Goal: Task Accomplishment & Management: Use online tool/utility

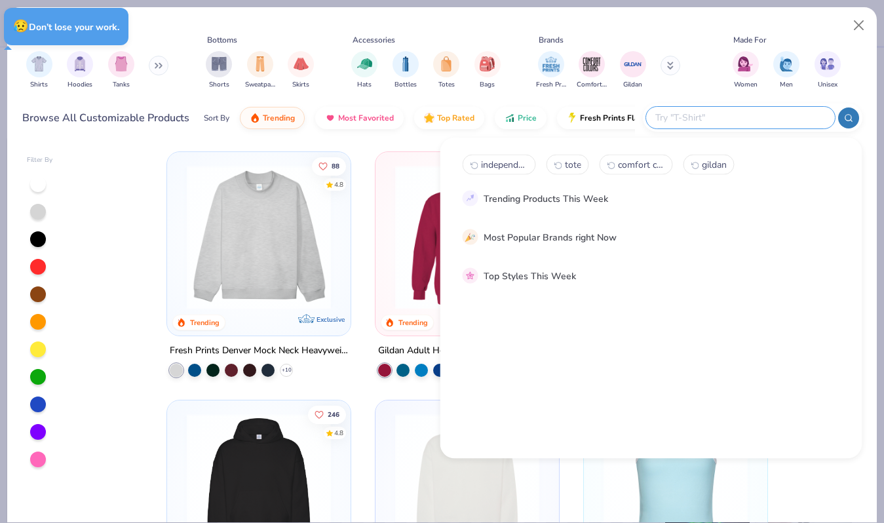
type textarea "x"
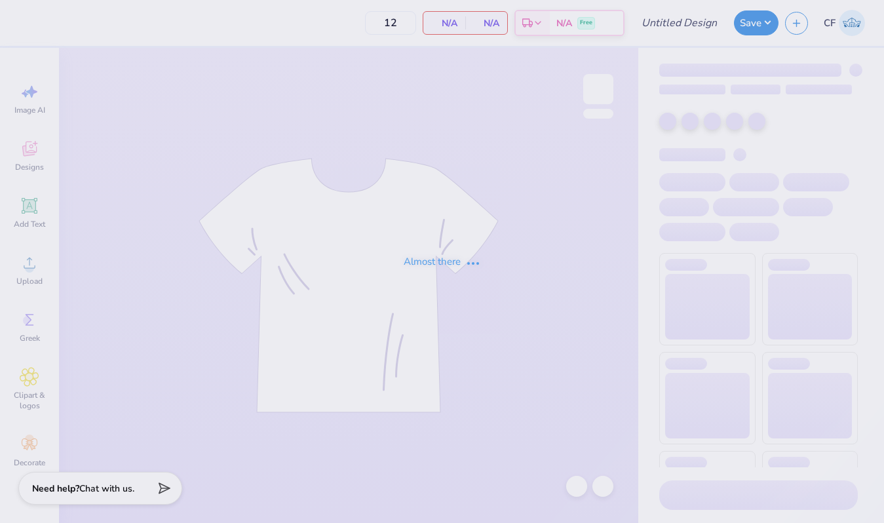
type input "SK Pep Supper"
type input "50"
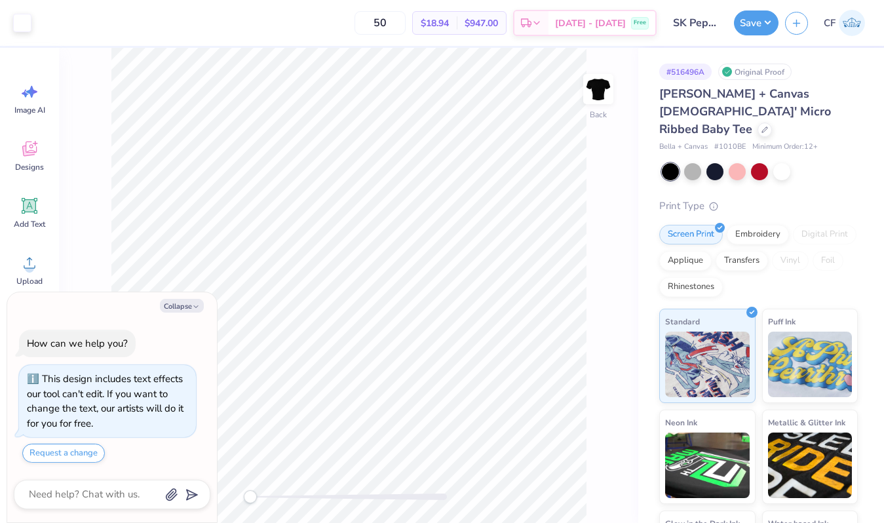
type textarea "x"
click at [582, 238] on input "5.99" at bounding box center [589, 235] width 47 height 18
type input "8"
type textarea "x"
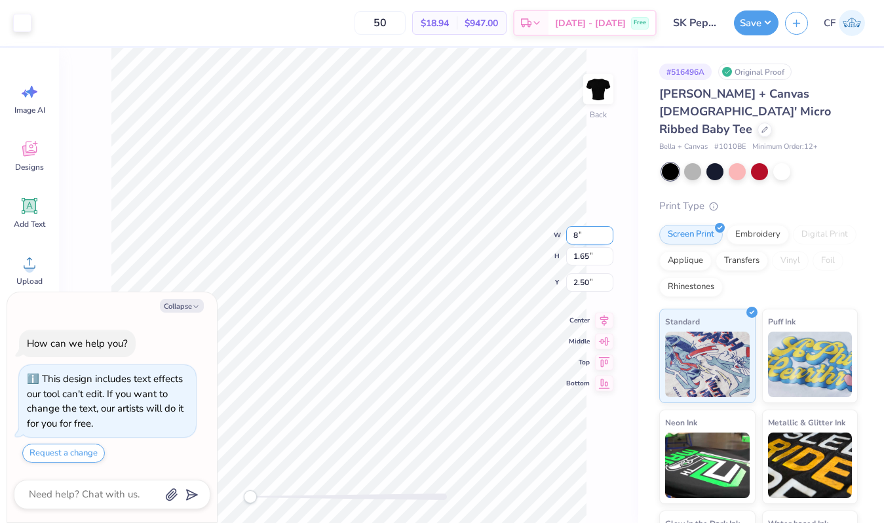
type input "10.69"
type input "2.56"
click at [581, 271] on input "1.97" at bounding box center [589, 272] width 47 height 18
type input "1"
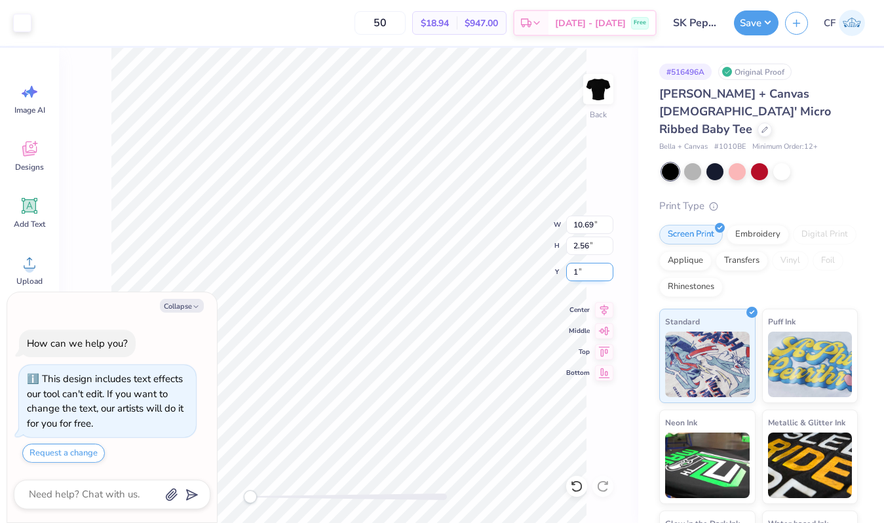
type textarea "x"
type input "1.00"
click at [604, 308] on icon at bounding box center [604, 308] width 9 height 11
type textarea "x"
click at [583, 271] on input "1.00" at bounding box center [589, 272] width 47 height 18
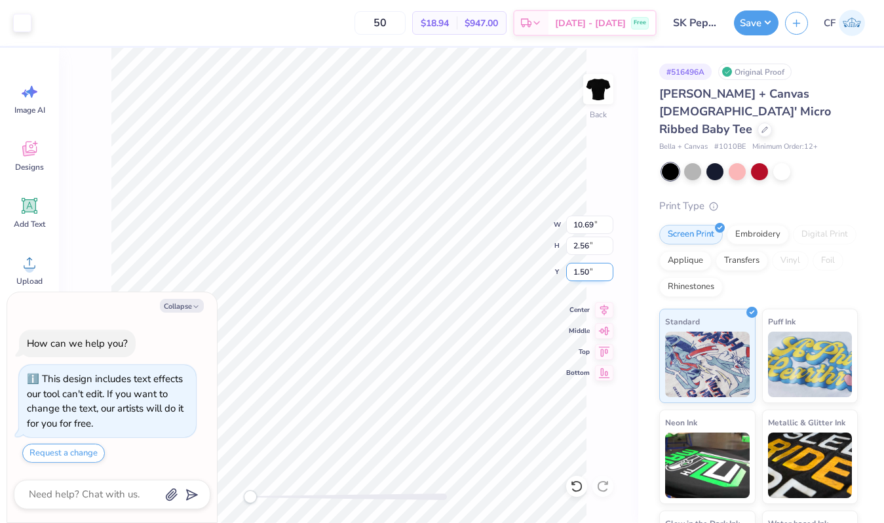
type input "1.50"
click at [604, 309] on icon at bounding box center [604, 308] width 18 height 16
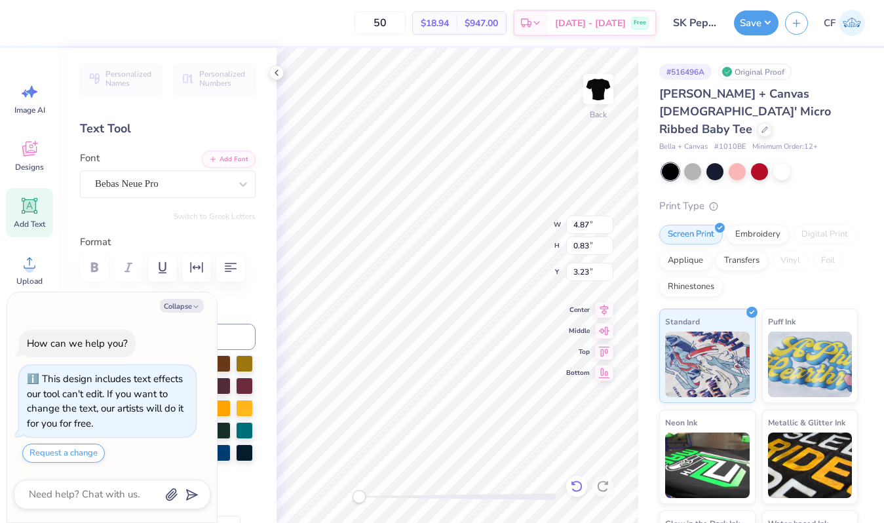
click at [576, 484] on icon at bounding box center [576, 486] width 13 height 13
type textarea "x"
type input "3.64"
type input "0.62"
type input "2.83"
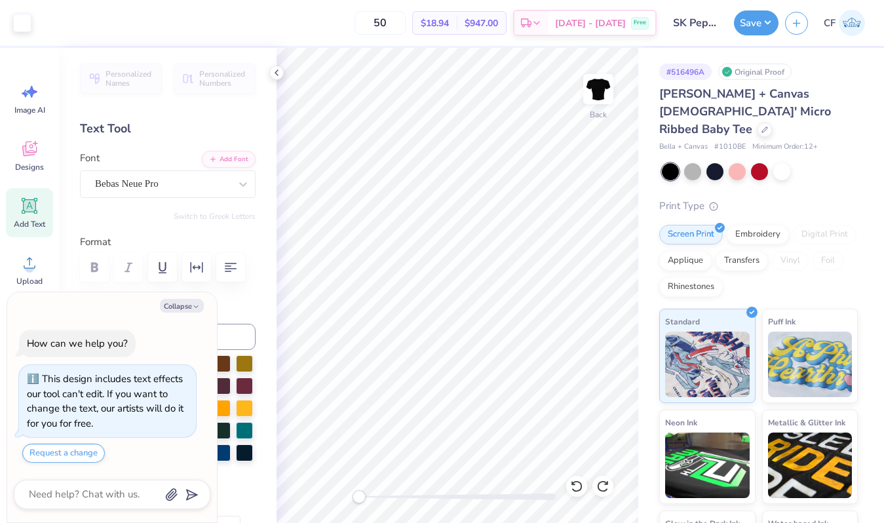
type textarea "x"
click at [590, 275] on input "1.25" at bounding box center [589, 272] width 47 height 18
type input "1.5"
type textarea "x"
type input "1.50"
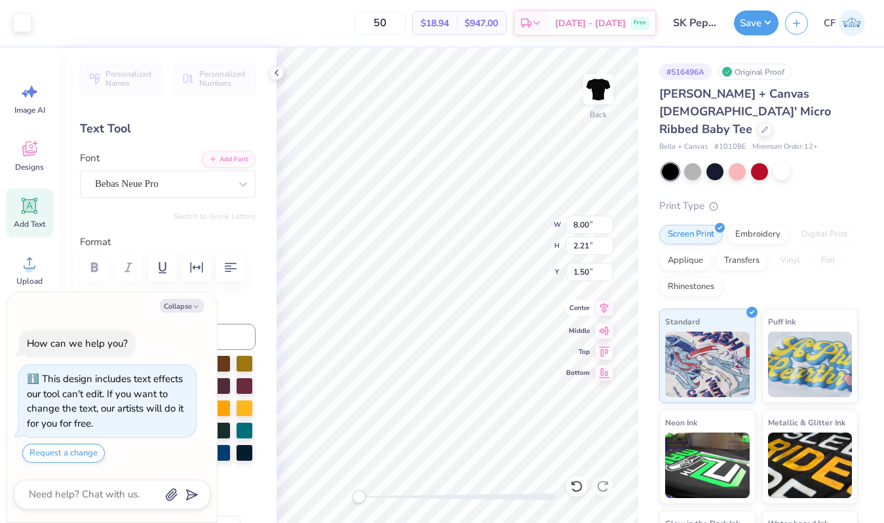
click at [600, 307] on icon at bounding box center [604, 308] width 18 height 16
click at [170, 180] on div "Bebas Neue Pro" at bounding box center [163, 184] width 138 height 20
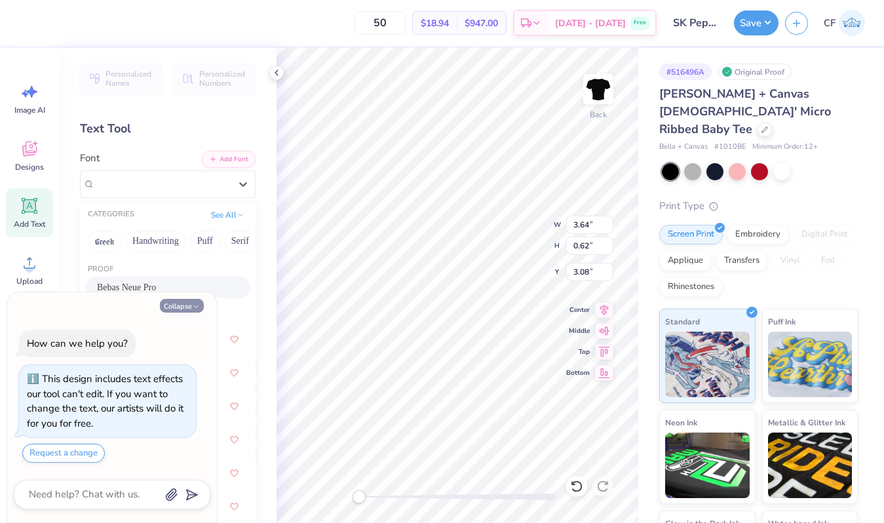
click at [183, 307] on button "Collapse" at bounding box center [182, 306] width 44 height 14
type textarea "x"
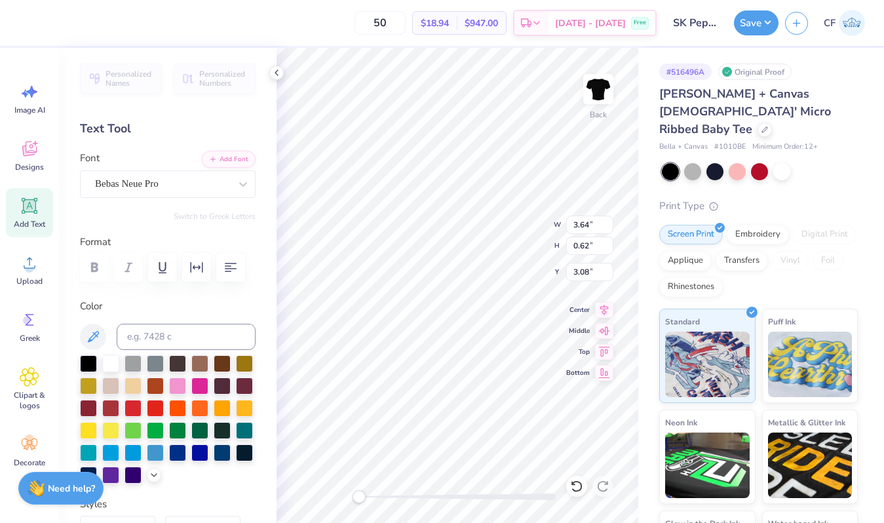
scroll to position [0, 1]
type textarea "PEP SUPPER 2025"
click at [602, 308] on icon at bounding box center [604, 308] width 18 height 16
type input "10.39"
type input "1.92"
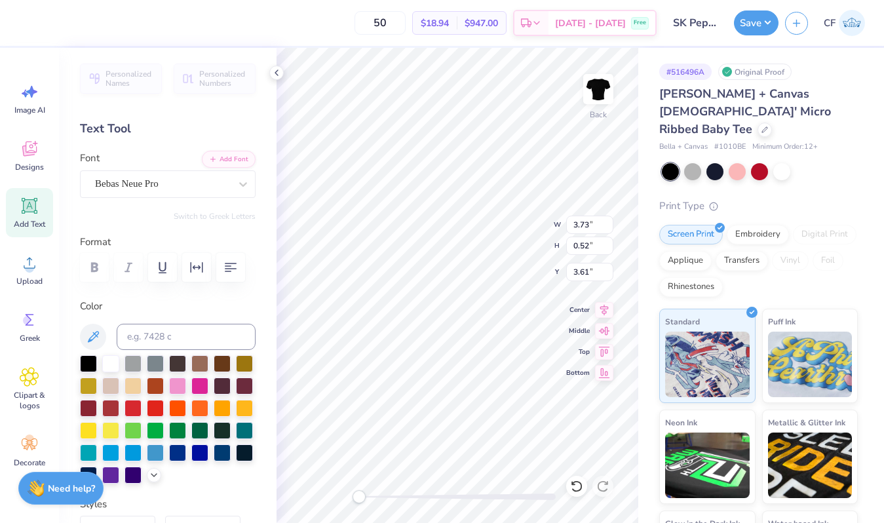
type input "1.50"
click at [584, 227] on input "10.39" at bounding box center [589, 225] width 47 height 18
type input "111"
click at [193, 277] on button "button" at bounding box center [196, 267] width 29 height 29
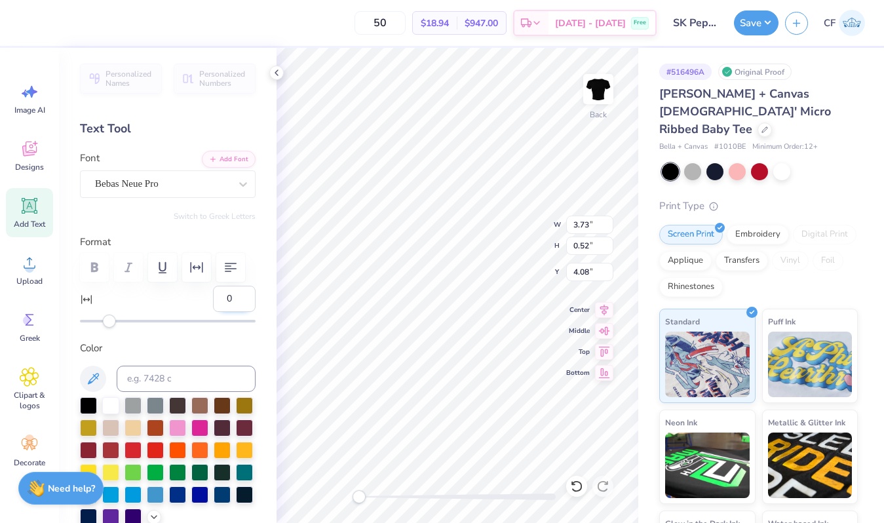
click at [232, 300] on input "0" at bounding box center [234, 299] width 43 height 26
type input "01"
click at [578, 489] on icon at bounding box center [576, 486] width 13 height 13
click at [243, 296] on input "2" at bounding box center [234, 299] width 43 height 26
click at [243, 296] on input "3" at bounding box center [234, 299] width 43 height 26
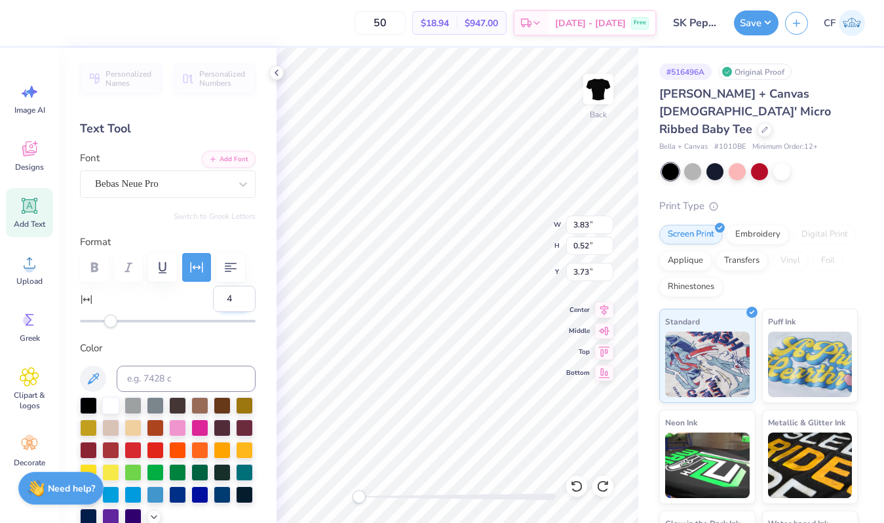
click at [243, 296] on input "4" at bounding box center [234, 299] width 43 height 26
click at [243, 296] on input "5" at bounding box center [234, 299] width 43 height 26
click at [243, 296] on input "6" at bounding box center [234, 299] width 43 height 26
click at [243, 296] on input "7" at bounding box center [234, 299] width 43 height 26
click at [243, 296] on input "8" at bounding box center [234, 299] width 43 height 26
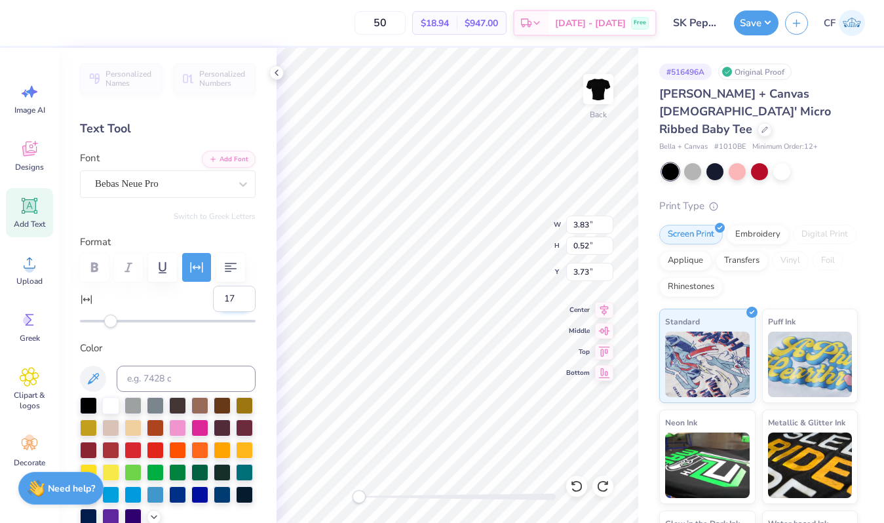
type input "17"
click at [243, 296] on input "17" at bounding box center [234, 299] width 43 height 26
type input "8"
drag, startPoint x: 109, startPoint y: 320, endPoint x: 121, endPoint y: 320, distance: 11.8
click at [128, 320] on div "Accessibility label" at bounding box center [134, 321] width 13 height 13
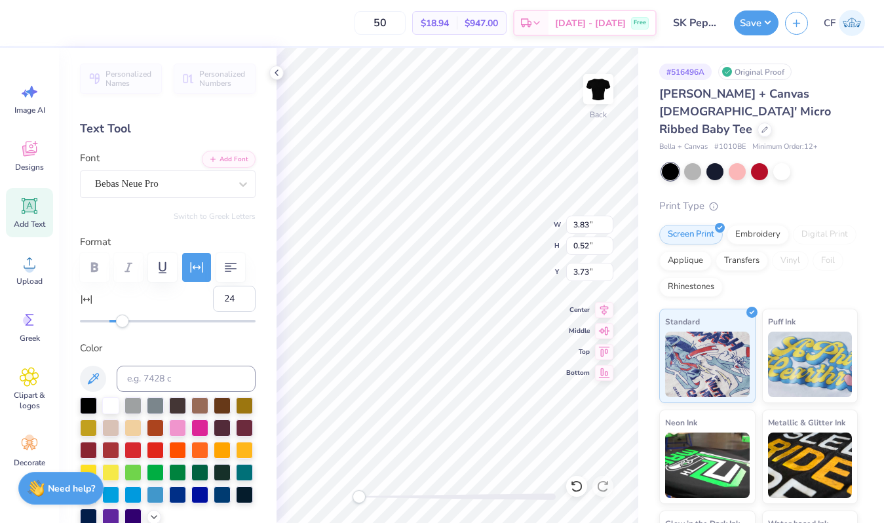
type input "25"
drag, startPoint x: 121, startPoint y: 320, endPoint x: 146, endPoint y: 322, distance: 25.6
click at [129, 322] on div "Accessibility label" at bounding box center [122, 321] width 13 height 13
type input "20"
click at [138, 326] on div "Accessibility label" at bounding box center [138, 321] width 13 height 13
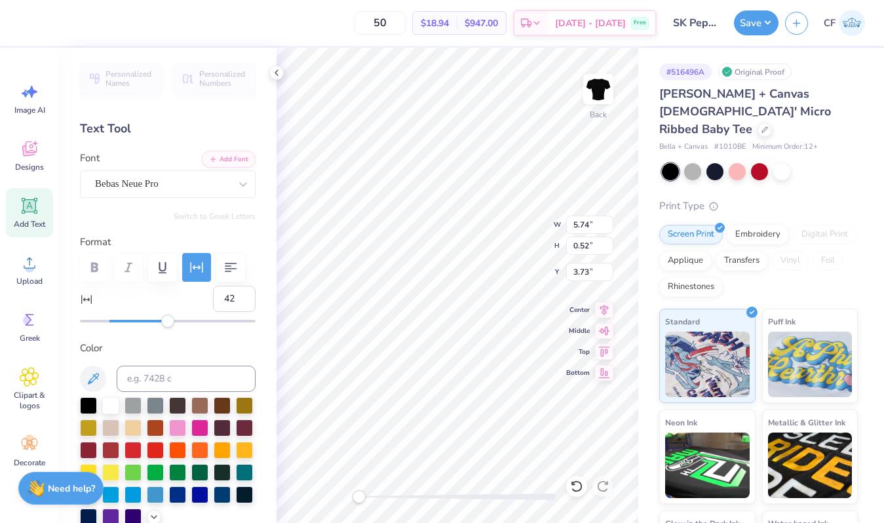
type input "43"
drag, startPoint x: 141, startPoint y: 321, endPoint x: 172, endPoint y: 325, distance: 31.7
click at [172, 325] on div "Accessibility label" at bounding box center [167, 321] width 13 height 13
click at [606, 307] on icon at bounding box center [604, 308] width 9 height 11
click at [589, 277] on input "1.44" at bounding box center [589, 272] width 47 height 18
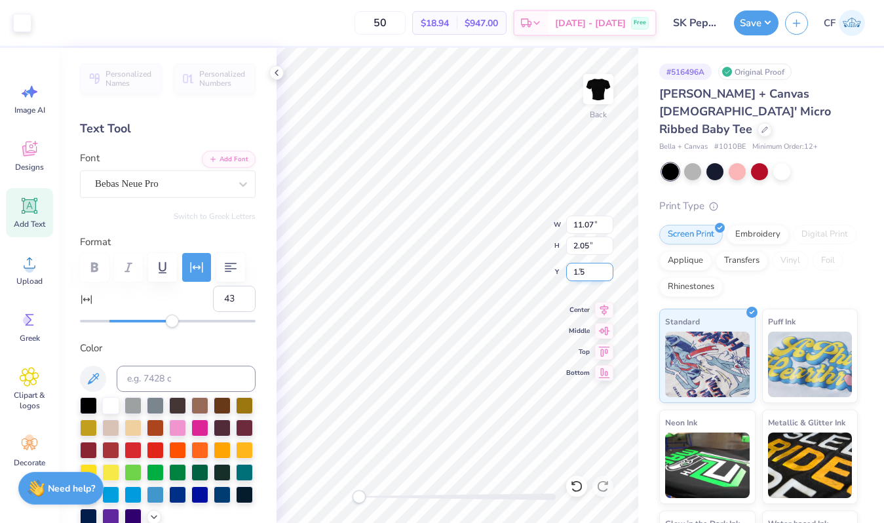
type input "1.5"
click at [764, 17] on button "Save" at bounding box center [756, 21] width 45 height 25
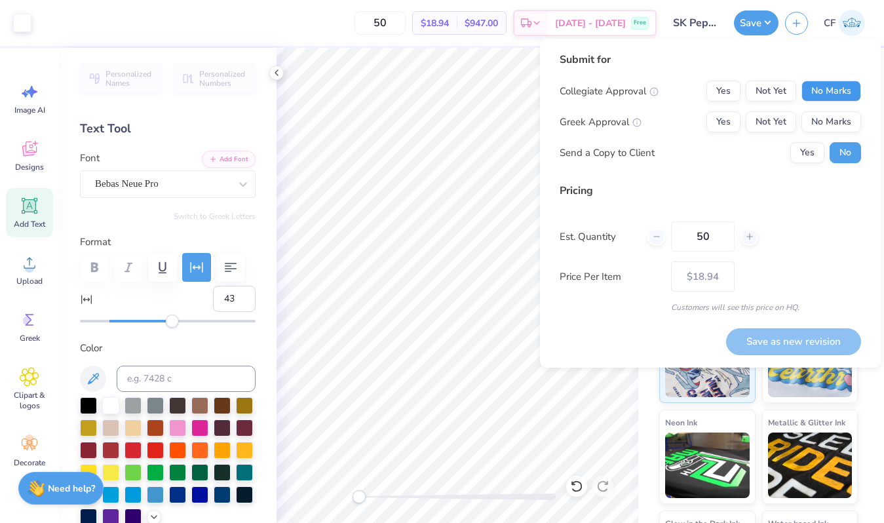
click at [838, 96] on button "No Marks" at bounding box center [832, 91] width 60 height 21
click at [728, 115] on button "Yes" at bounding box center [724, 121] width 34 height 21
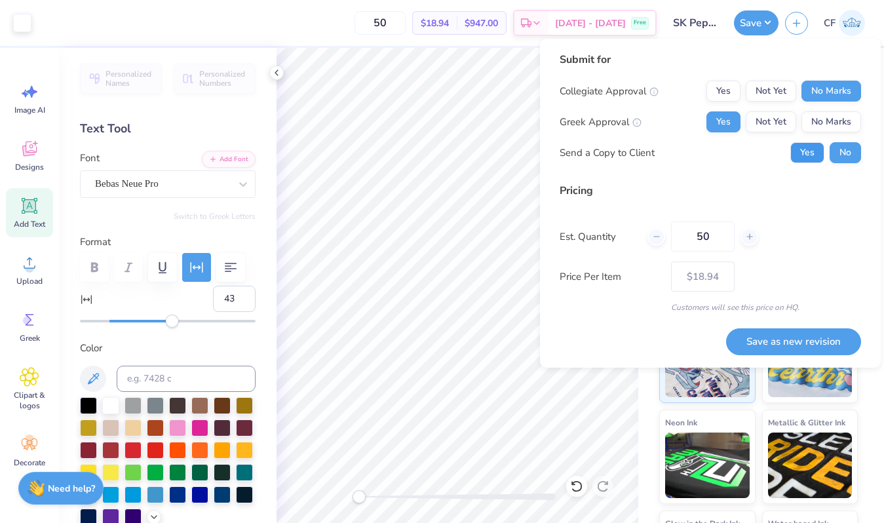
click at [818, 147] on button "Yes" at bounding box center [807, 152] width 34 height 21
click at [800, 339] on button "Save as new revision" at bounding box center [793, 341] width 135 height 27
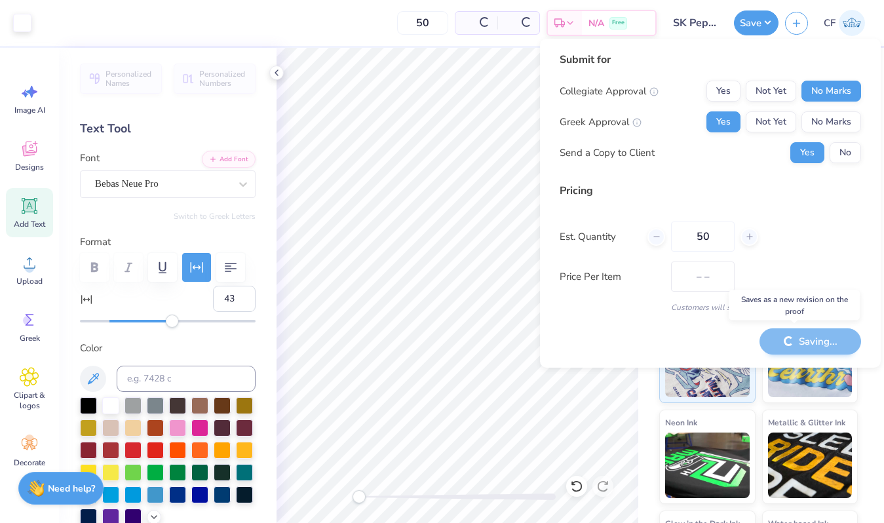
type input "$18.94"
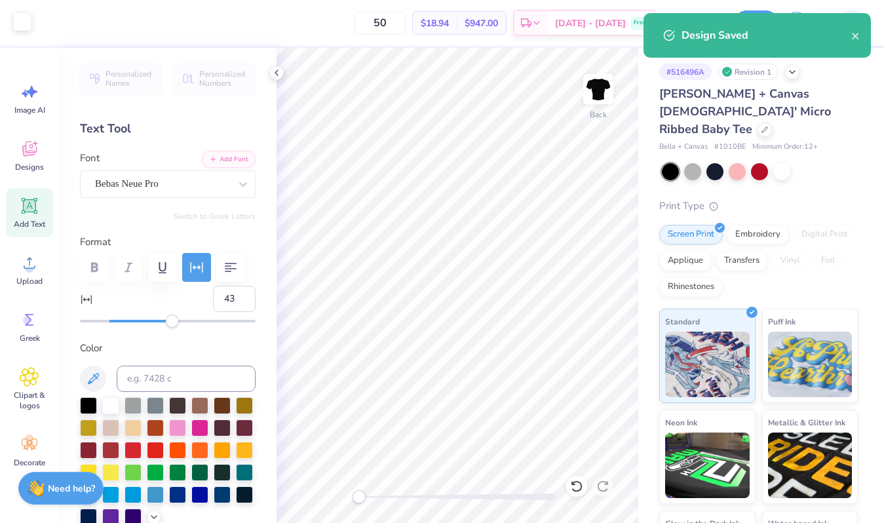
click at [29, 19] on div at bounding box center [22, 21] width 18 height 18
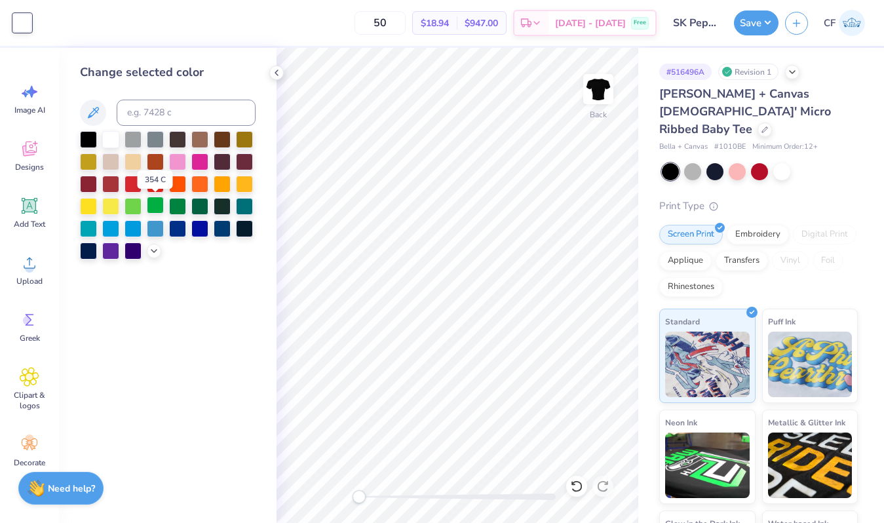
click at [163, 208] on div at bounding box center [155, 205] width 17 height 17
click at [187, 208] on div at bounding box center [168, 195] width 176 height 128
click at [183, 208] on div at bounding box center [177, 205] width 17 height 17
click at [181, 166] on div at bounding box center [177, 160] width 17 height 17
click at [758, 33] on button "Save" at bounding box center [756, 21] width 45 height 25
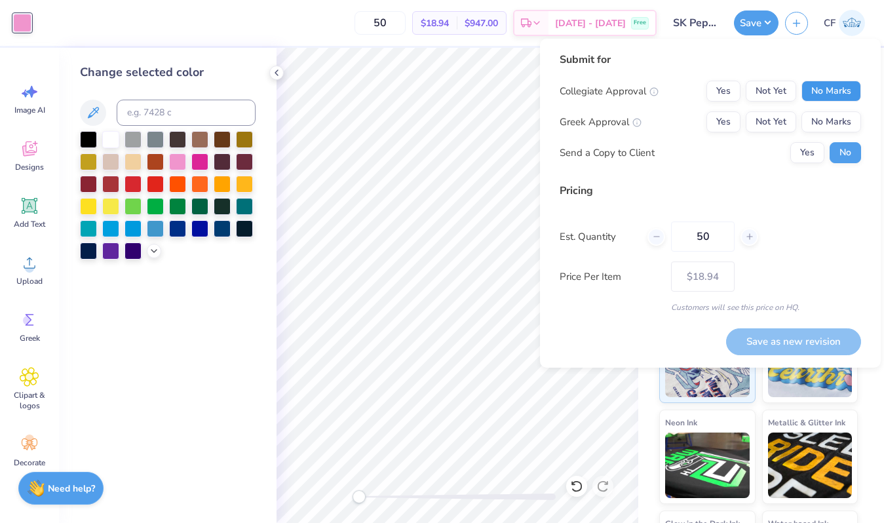
click at [838, 92] on button "No Marks" at bounding box center [832, 91] width 60 height 21
click at [732, 117] on button "Yes" at bounding box center [724, 121] width 34 height 21
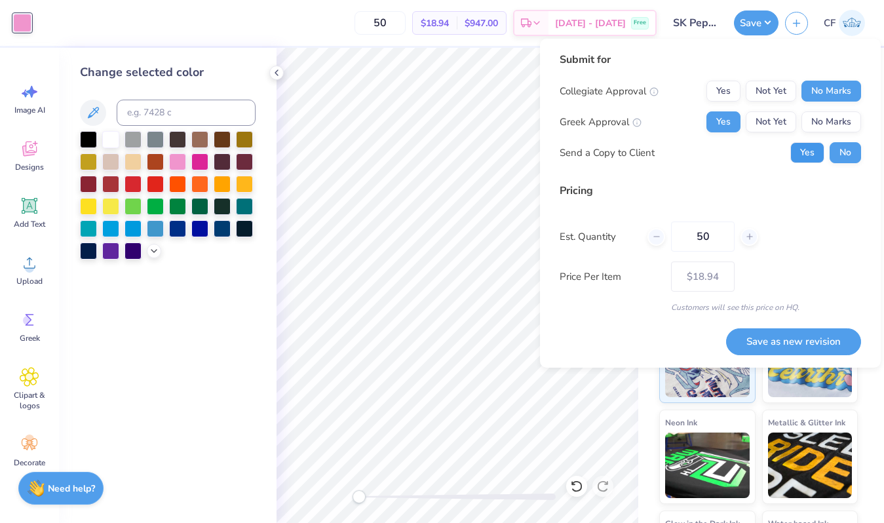
click at [817, 157] on button "Yes" at bounding box center [807, 152] width 34 height 21
click at [781, 354] on button "Save as new revision" at bounding box center [793, 341] width 135 height 27
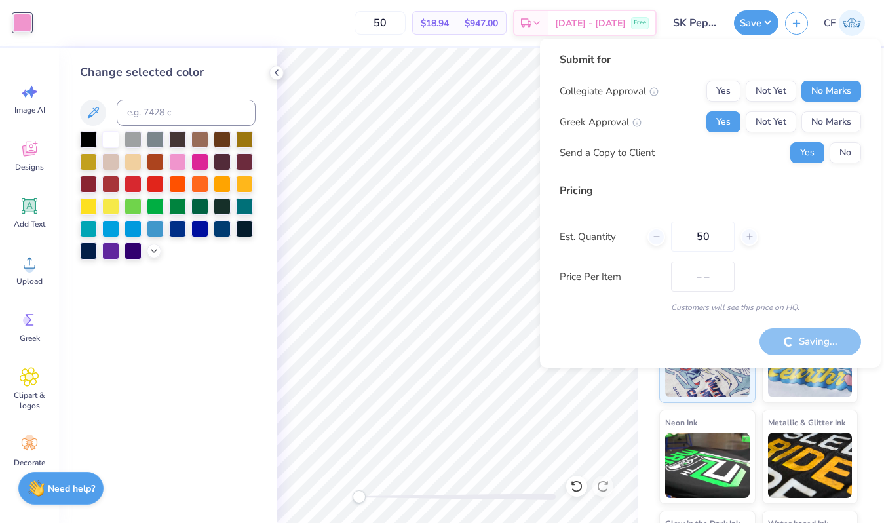
type input "$18.94"
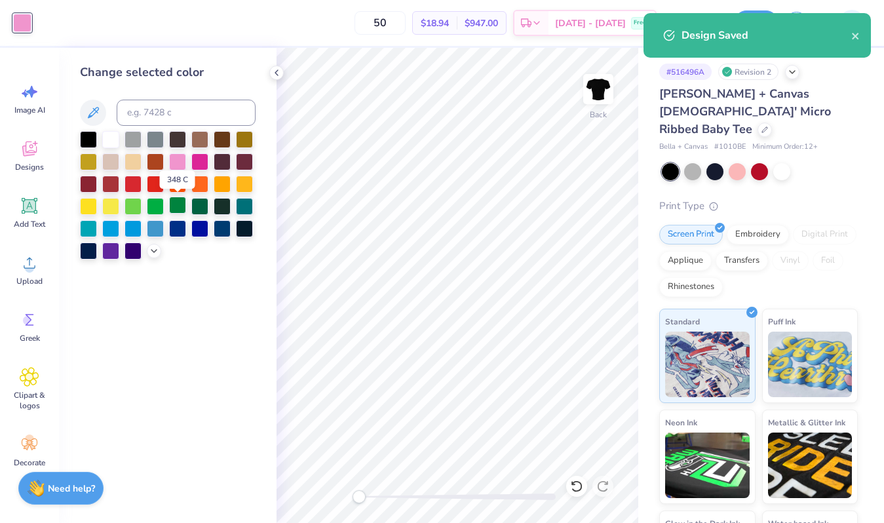
click at [180, 208] on div at bounding box center [177, 205] width 17 height 17
click at [858, 38] on icon "close" at bounding box center [855, 36] width 7 height 7
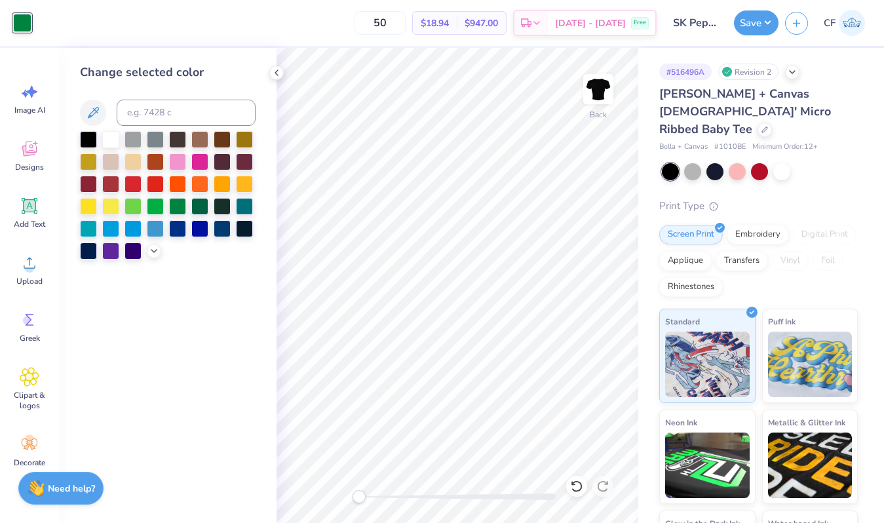
click at [769, 24] on div "Art colors 50 $18.94 Per Item $947.00 Total Est. Delivery Sep 21 - 24 Free Desi…" at bounding box center [442, 261] width 884 height 523
click at [739, 23] on button "Save" at bounding box center [756, 21] width 45 height 25
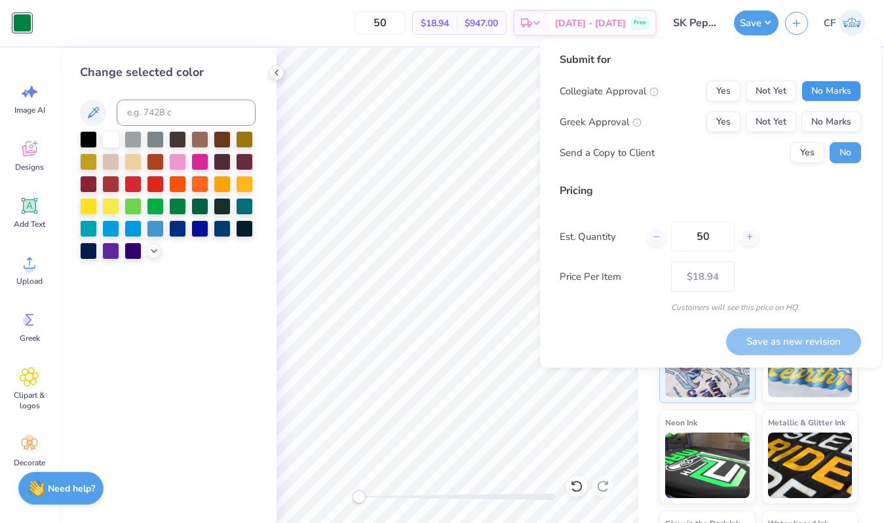
click at [819, 86] on button "No Marks" at bounding box center [832, 91] width 60 height 21
click at [731, 110] on div "Collegiate Approval Yes Not Yet No Marks Greek Approval Yes Not Yet No Marks Se…" at bounding box center [710, 122] width 301 height 83
click at [731, 115] on button "Yes" at bounding box center [724, 121] width 34 height 21
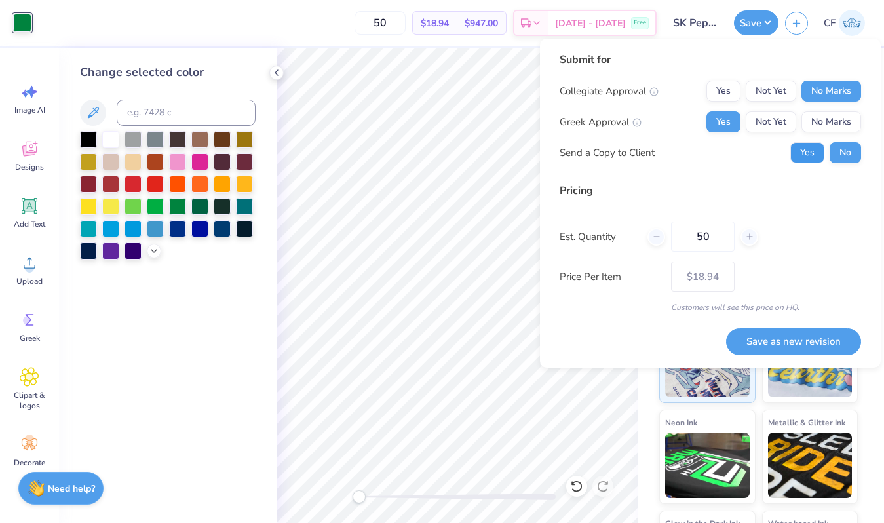
click at [804, 149] on button "Yes" at bounding box center [807, 152] width 34 height 21
click at [795, 336] on button "Save as new revision" at bounding box center [793, 341] width 135 height 27
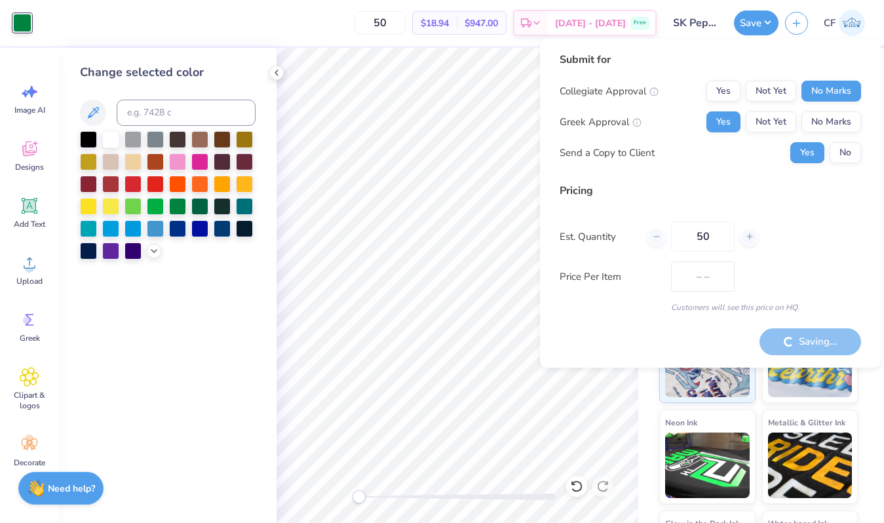
type input "$18.94"
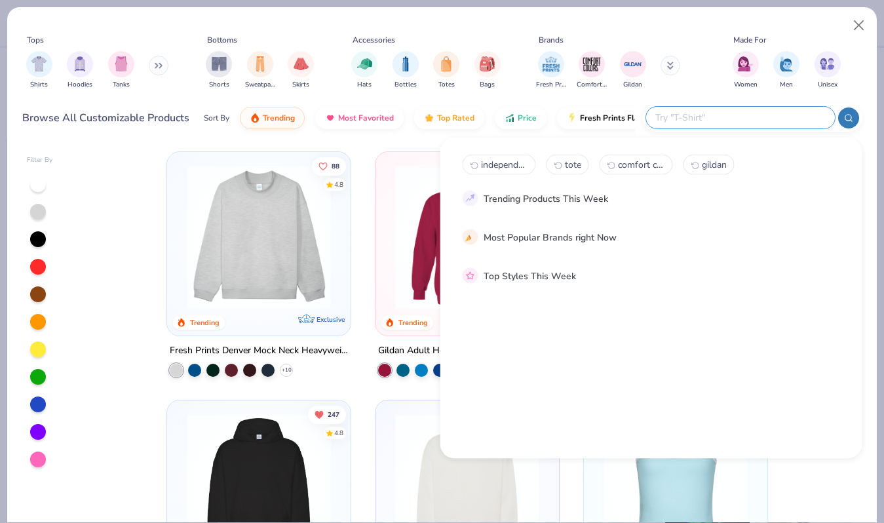
scroll to position [172, 0]
click at [857, 22] on button "Close" at bounding box center [859, 25] width 25 height 25
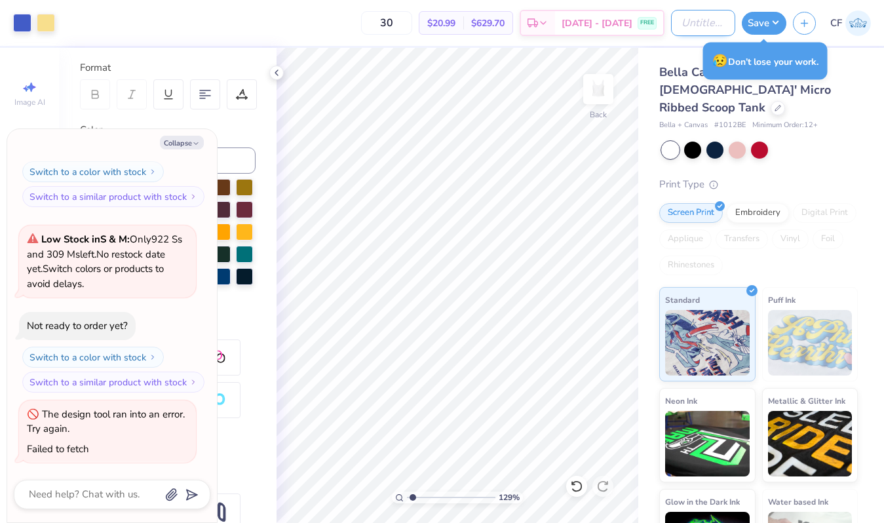
click at [717, 24] on input "Design Title" at bounding box center [703, 23] width 64 height 26
type textarea "x"
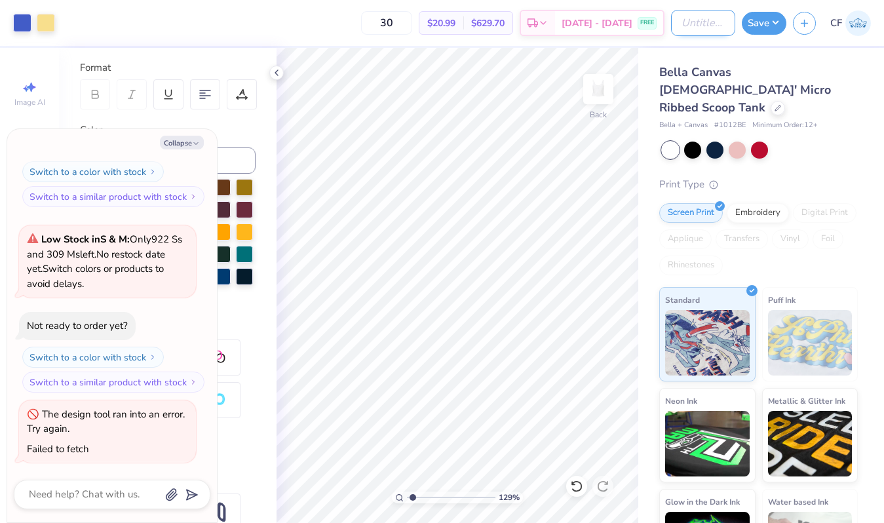
type input "F"
type textarea "x"
type input "Fr"
type textarea "x"
type input "Fru"
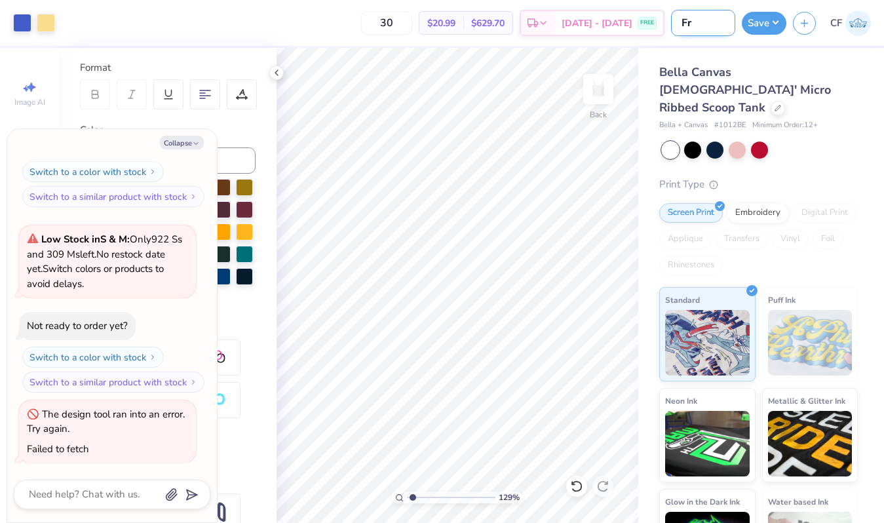
type textarea "x"
type input "Frui"
type textarea "x"
type input "Fruit"
type textarea "x"
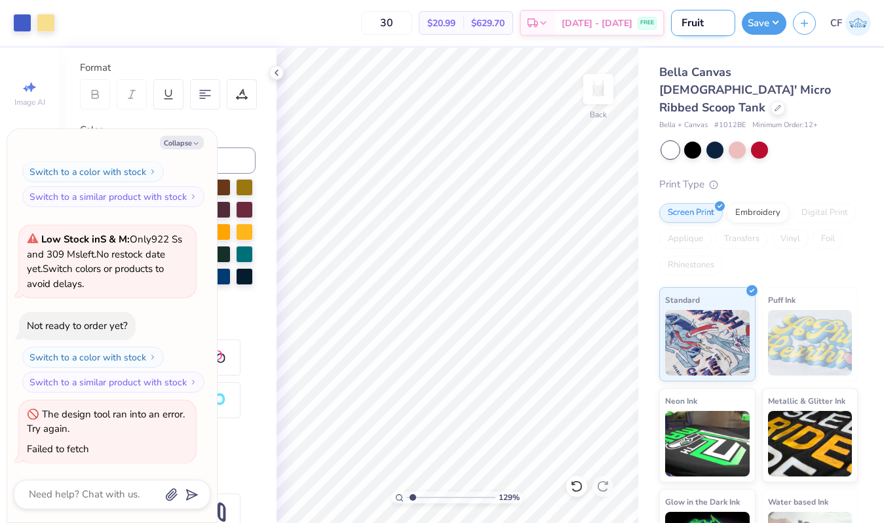
type input "Fruit"
type textarea "x"
type input "Fruit F"
type textarea "x"
type input "Fruit"
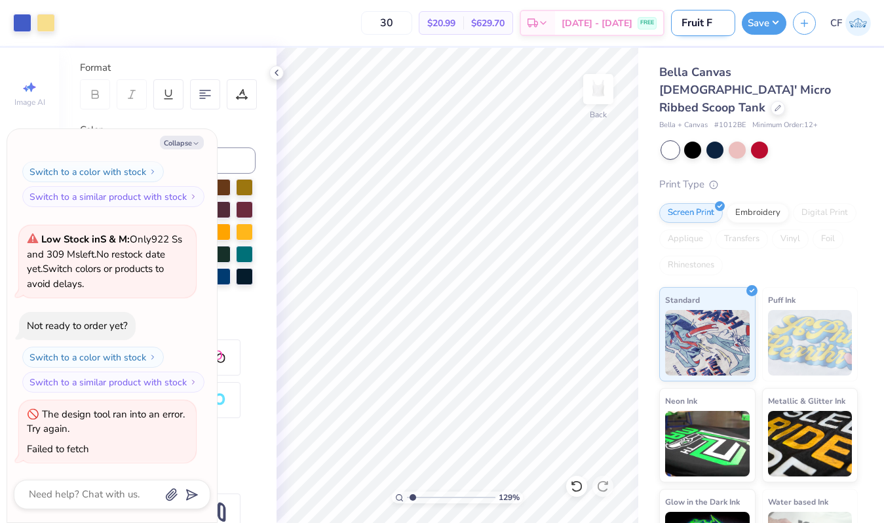
type textarea "x"
type input "Fruit"
type textarea "x"
type input "Fruit/"
type textarea "x"
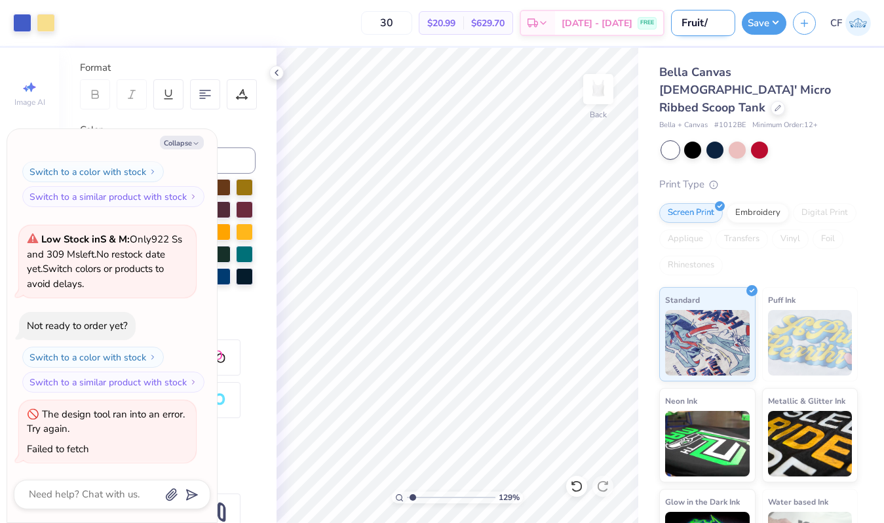
type input "Fruit/F"
type textarea "x"
type input "Fruit/Fi"
type textarea "x"
type input "Fruit/Fis"
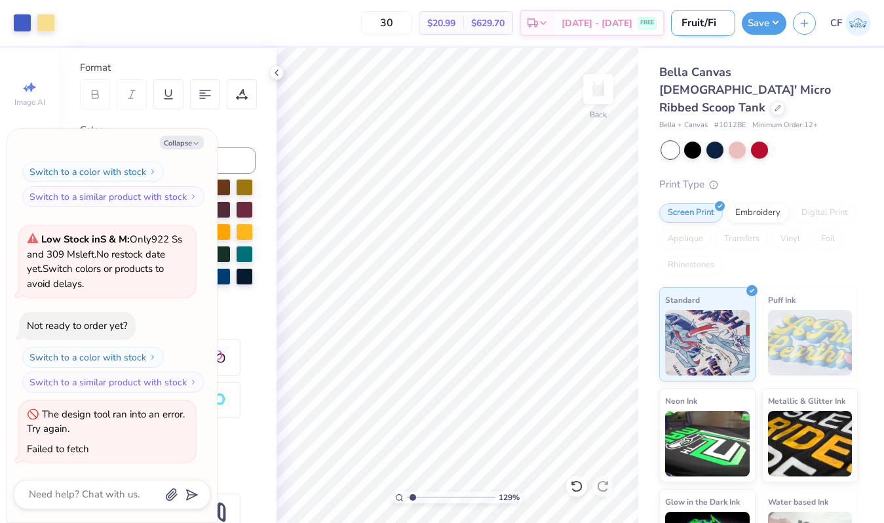
type textarea "x"
type input "Fruit/Fish"
type textarea "x"
type input "Fruit/Fish"
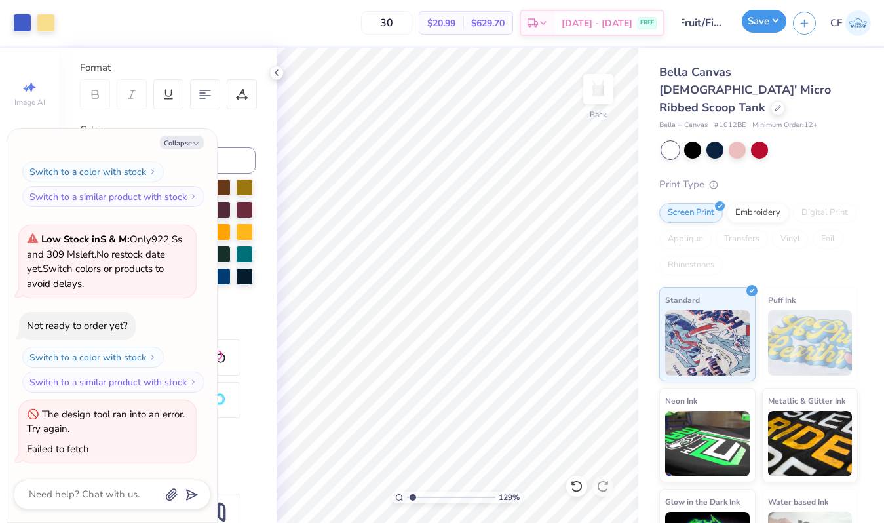
click at [757, 20] on button "Save" at bounding box center [764, 21] width 45 height 23
type textarea "x"
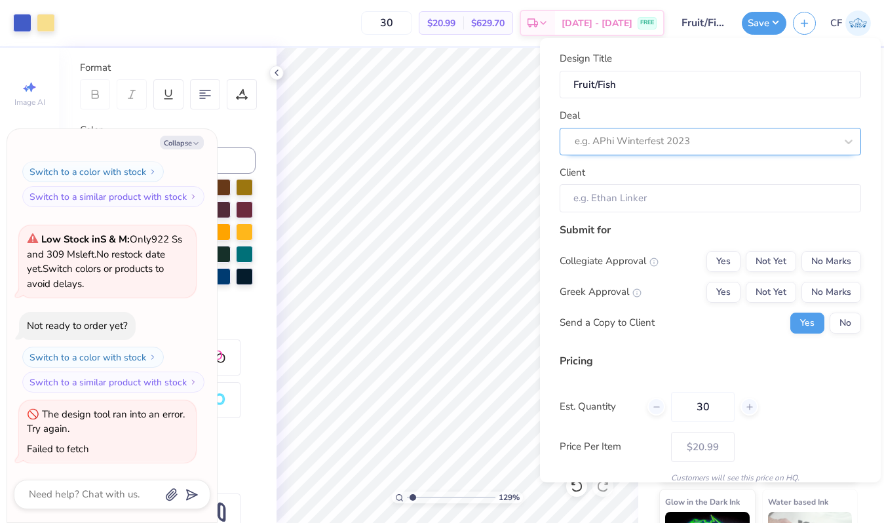
click at [817, 146] on div "e.g. APhi Winterfest 2023" at bounding box center [710, 142] width 301 height 28
type input "gen merch"
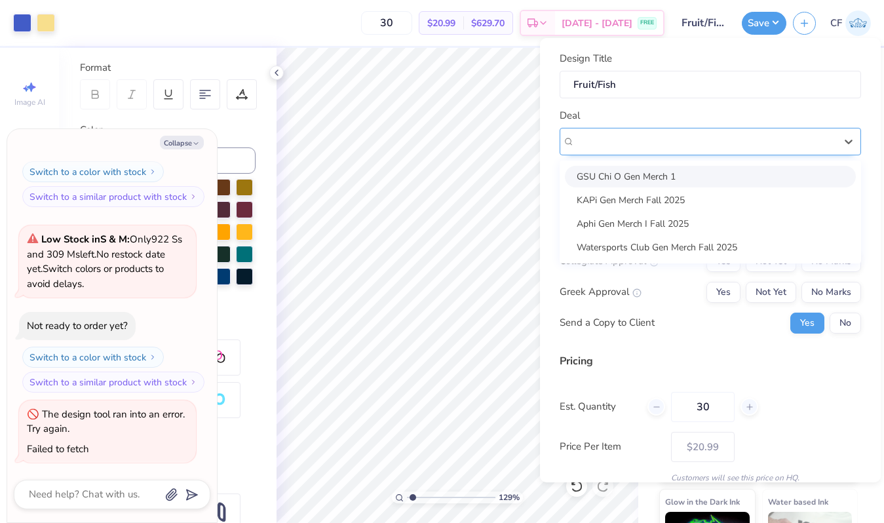
click at [698, 136] on div at bounding box center [705, 141] width 261 height 18
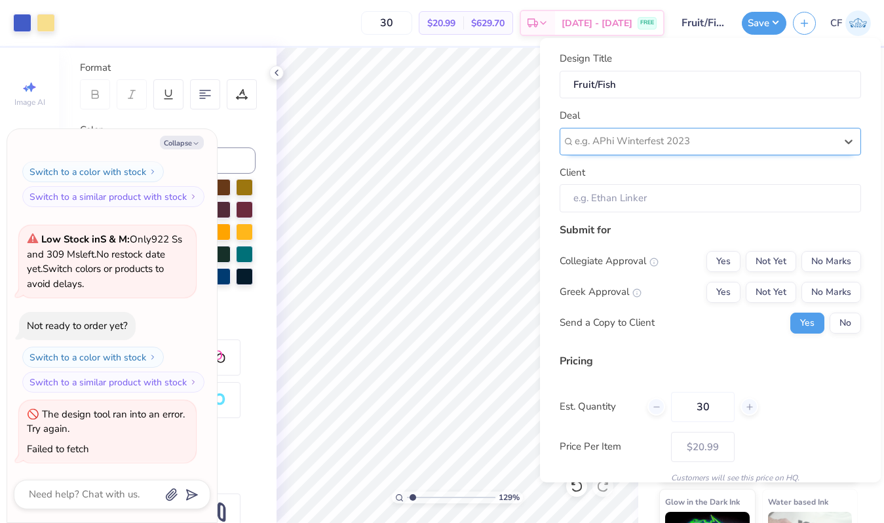
click at [698, 136] on div at bounding box center [705, 141] width 261 height 18
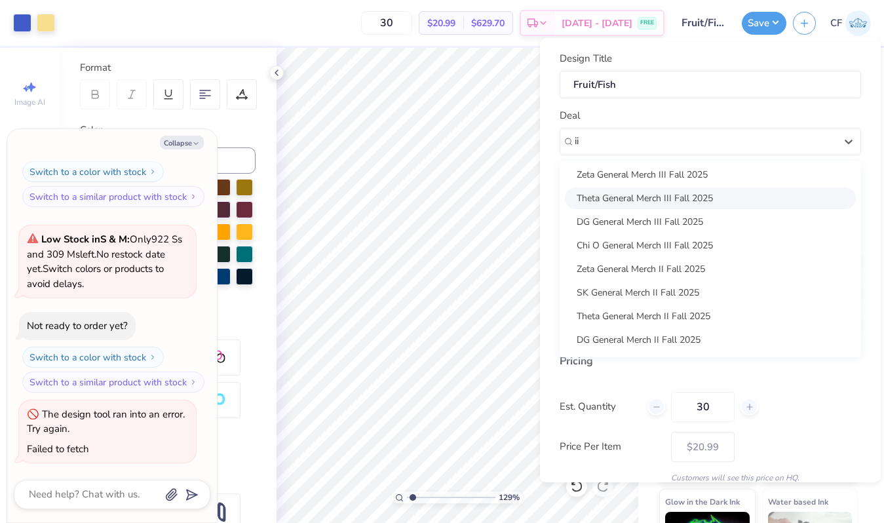
scroll to position [71, 0]
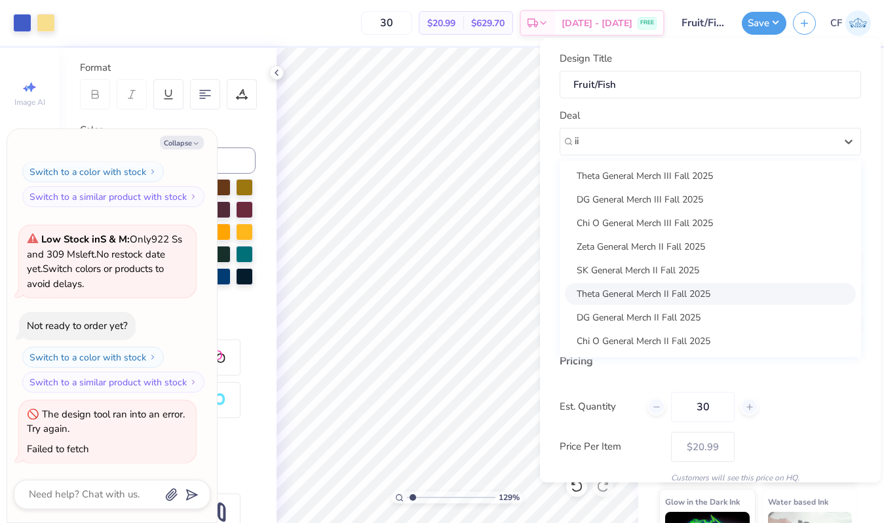
click at [697, 301] on div "Theta General Merch II Fall 2025" at bounding box center [710, 294] width 291 height 22
type input "ii"
type textarea "x"
type input "Elizabeth Shifflett"
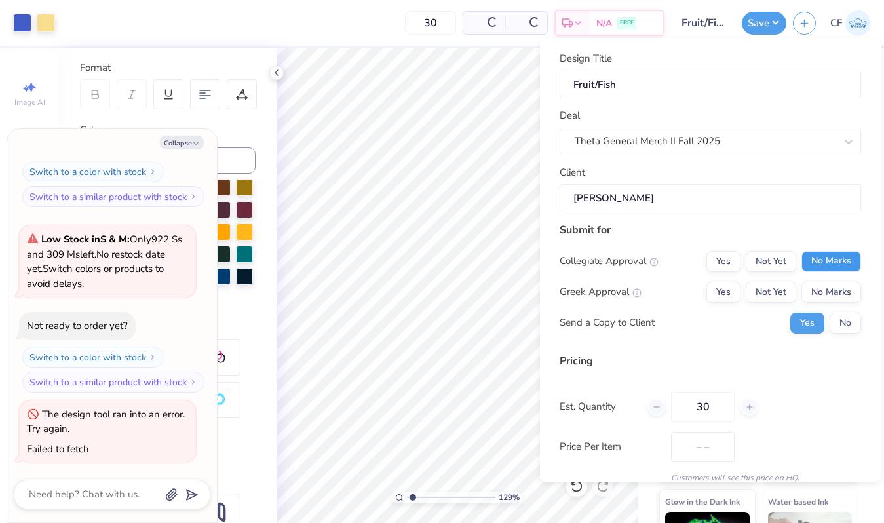
click at [834, 268] on button "No Marks" at bounding box center [832, 261] width 60 height 21
click at [728, 288] on button "Yes" at bounding box center [724, 292] width 34 height 21
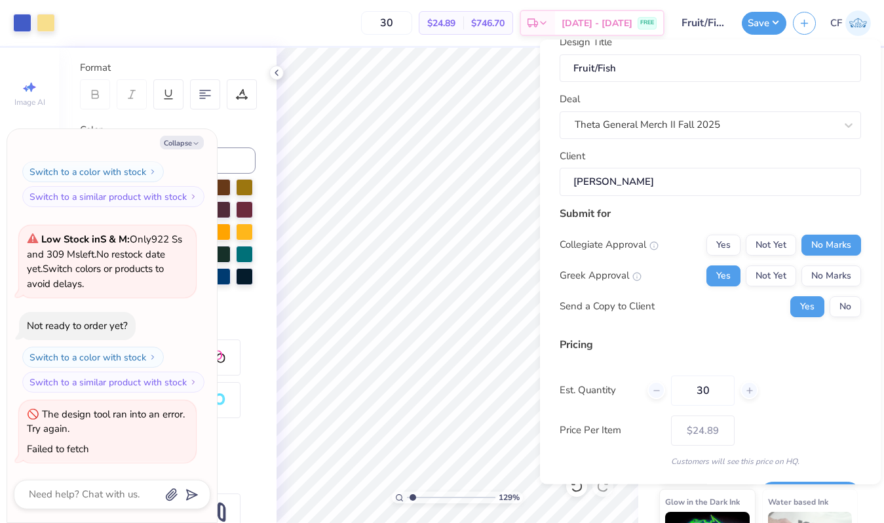
scroll to position [55, 0]
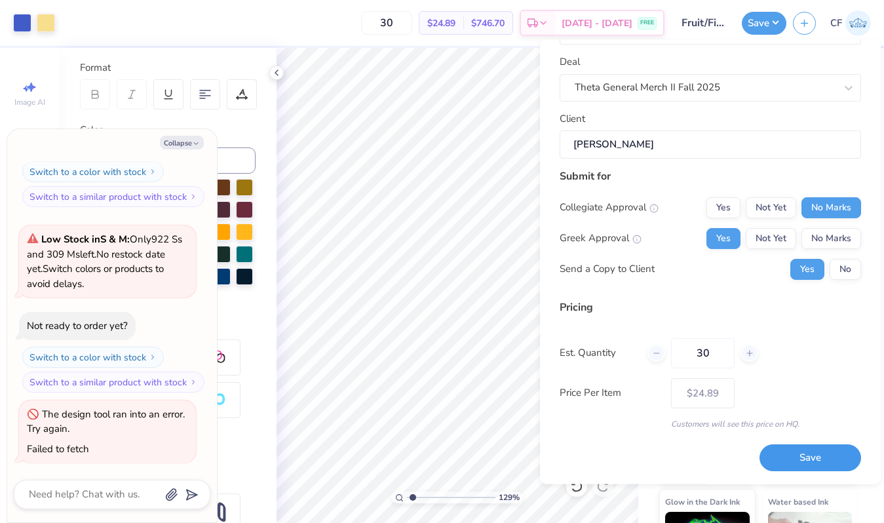
click at [809, 460] on button "Save" at bounding box center [811, 458] width 102 height 27
type input "$24.89"
type textarea "x"
type input "– –"
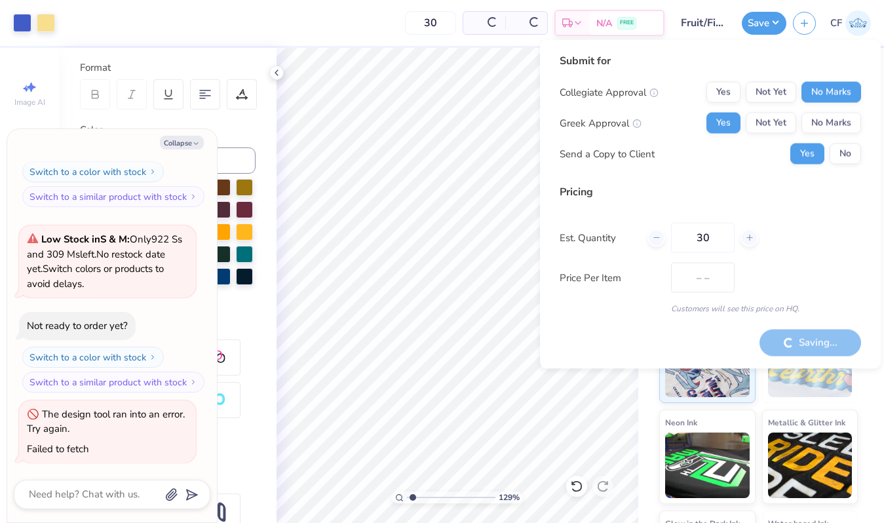
type textarea "x"
